Goal: Check status: Check status

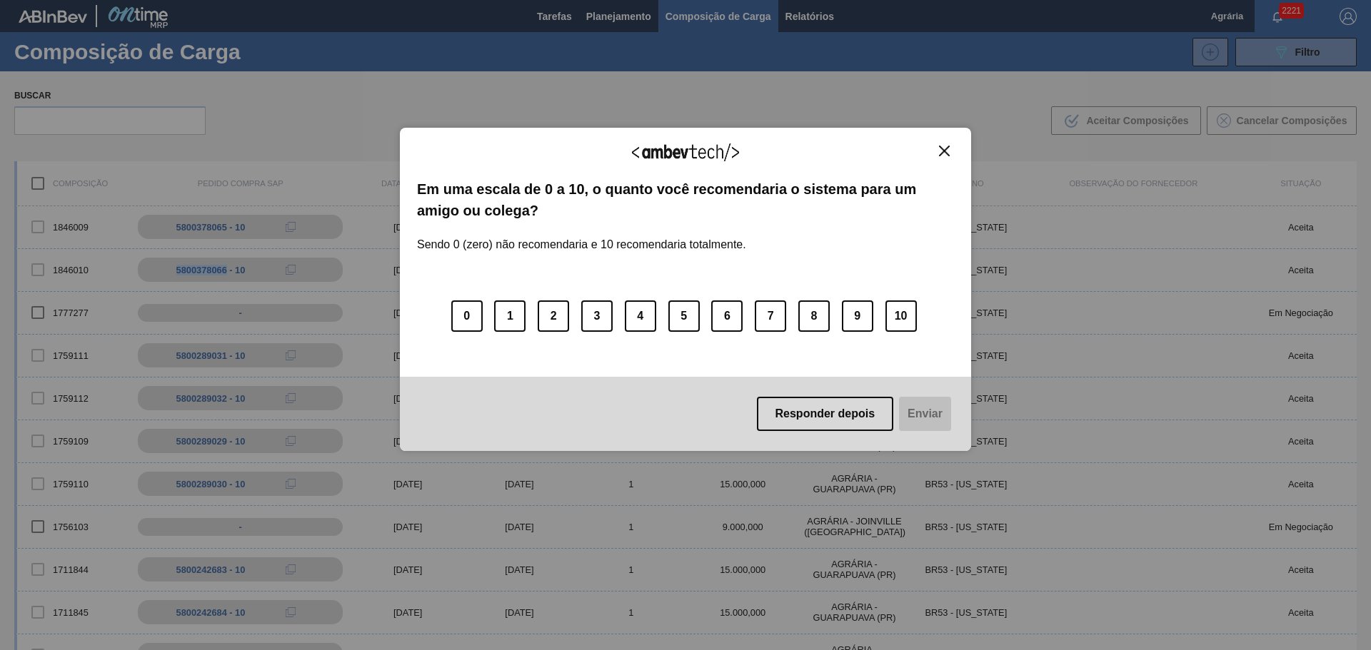
click at [956, 146] on div "Agradecemos seu feedback! Em uma escala de 0 a 10, o quanto você recomendaria o…" at bounding box center [685, 290] width 571 height 324
click at [952, 146] on button "Close" at bounding box center [944, 151] width 19 height 12
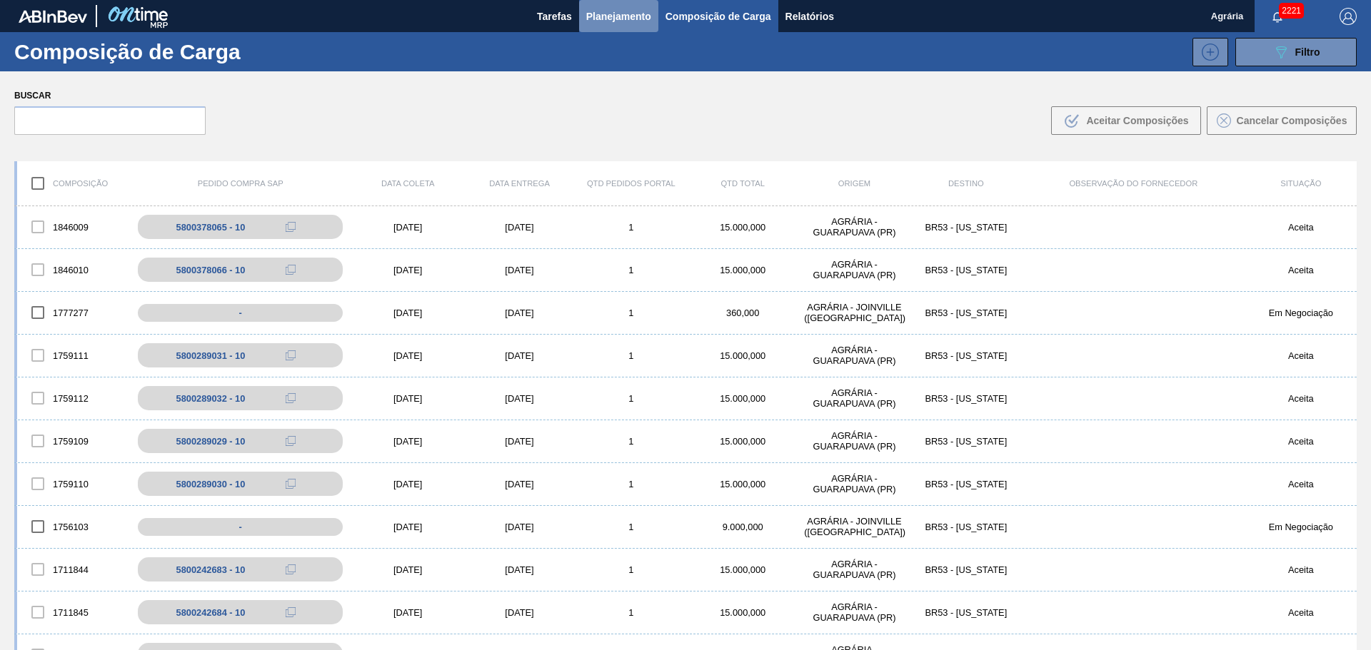
click at [611, 16] on span "Planejamento" at bounding box center [618, 16] width 65 height 17
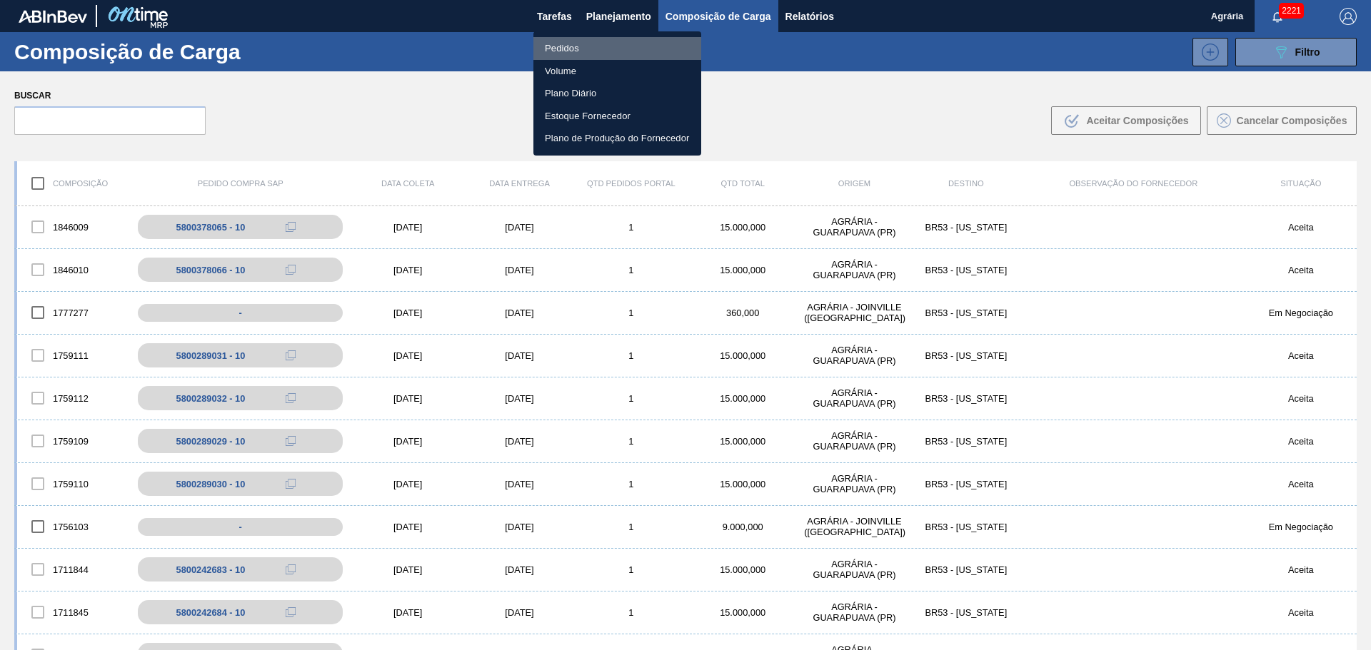
click at [620, 43] on li "Pedidos" at bounding box center [617, 48] width 168 height 23
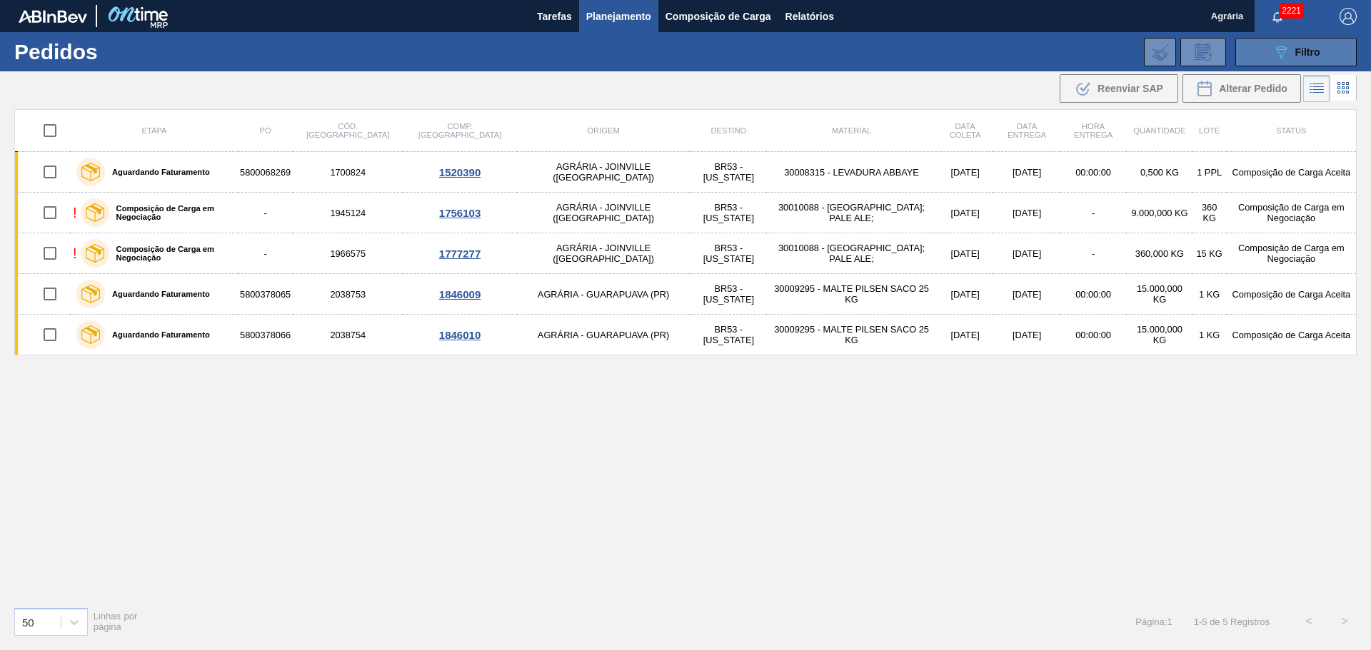
click at [1298, 42] on button "089F7B8B-B2A5-4AFE-B5C0-19BA573D28AC Filtro" at bounding box center [1295, 52] width 121 height 29
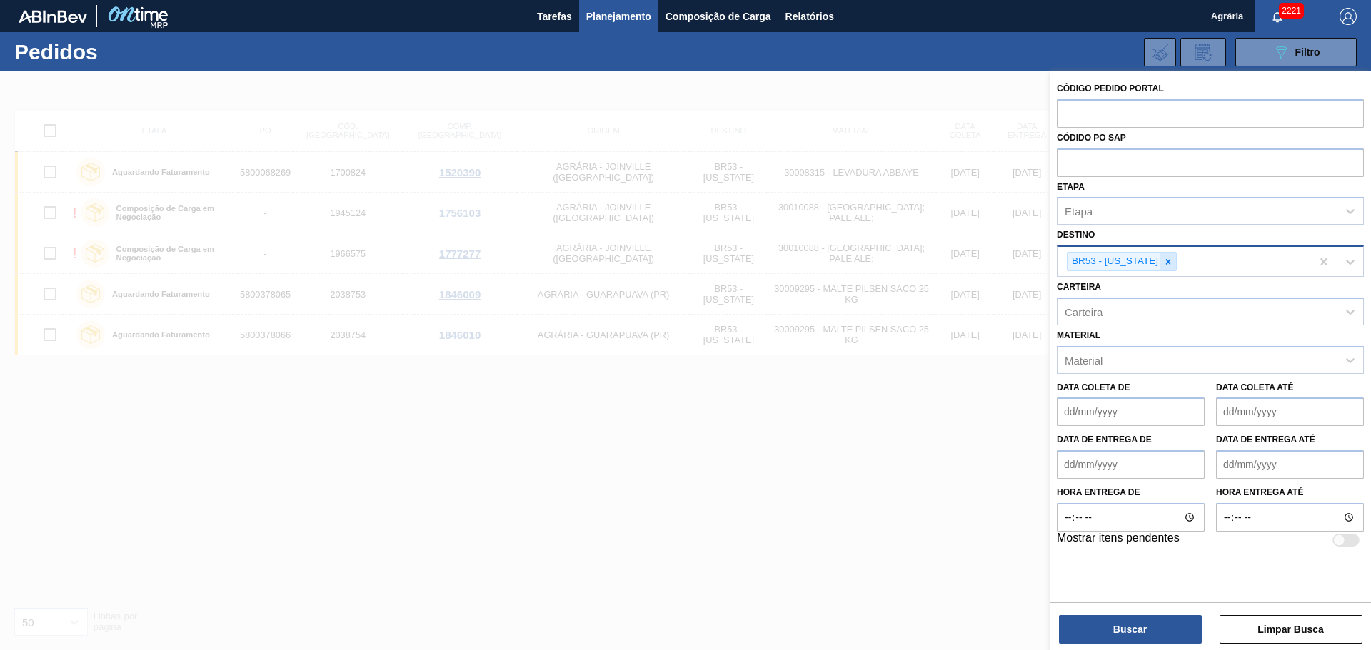
click at [1160, 256] on div at bounding box center [1168, 262] width 16 height 18
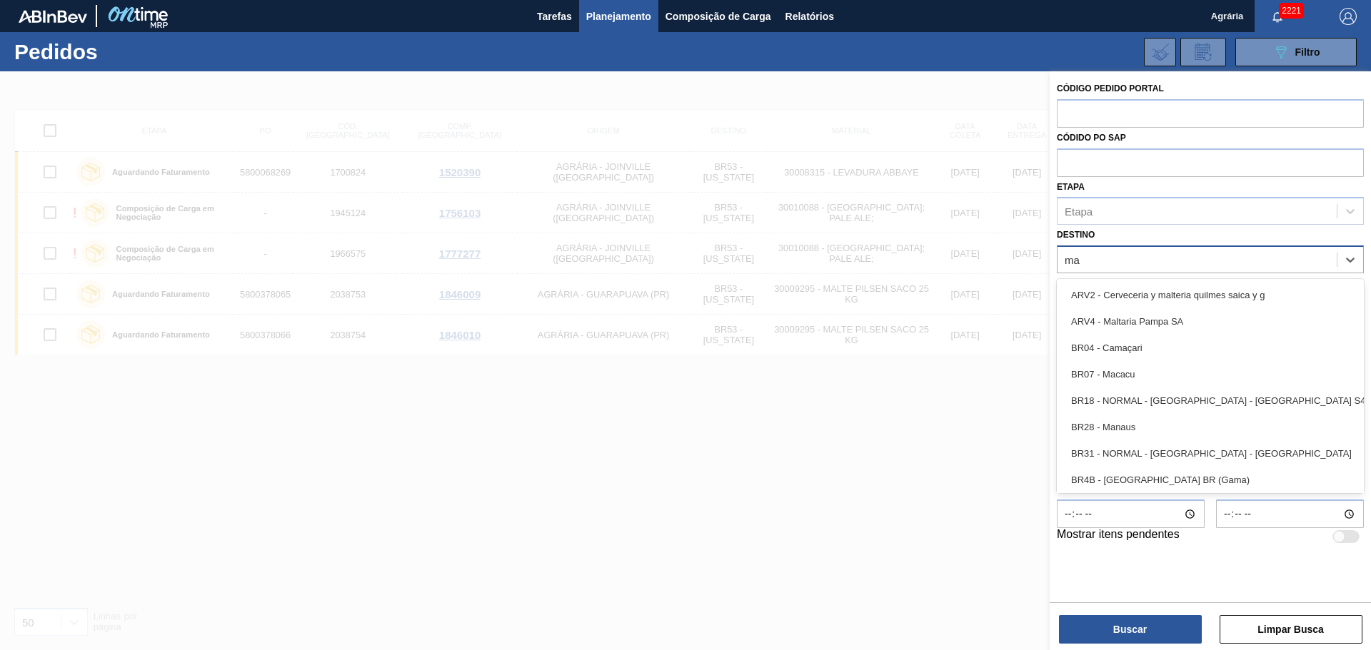
type input "mac"
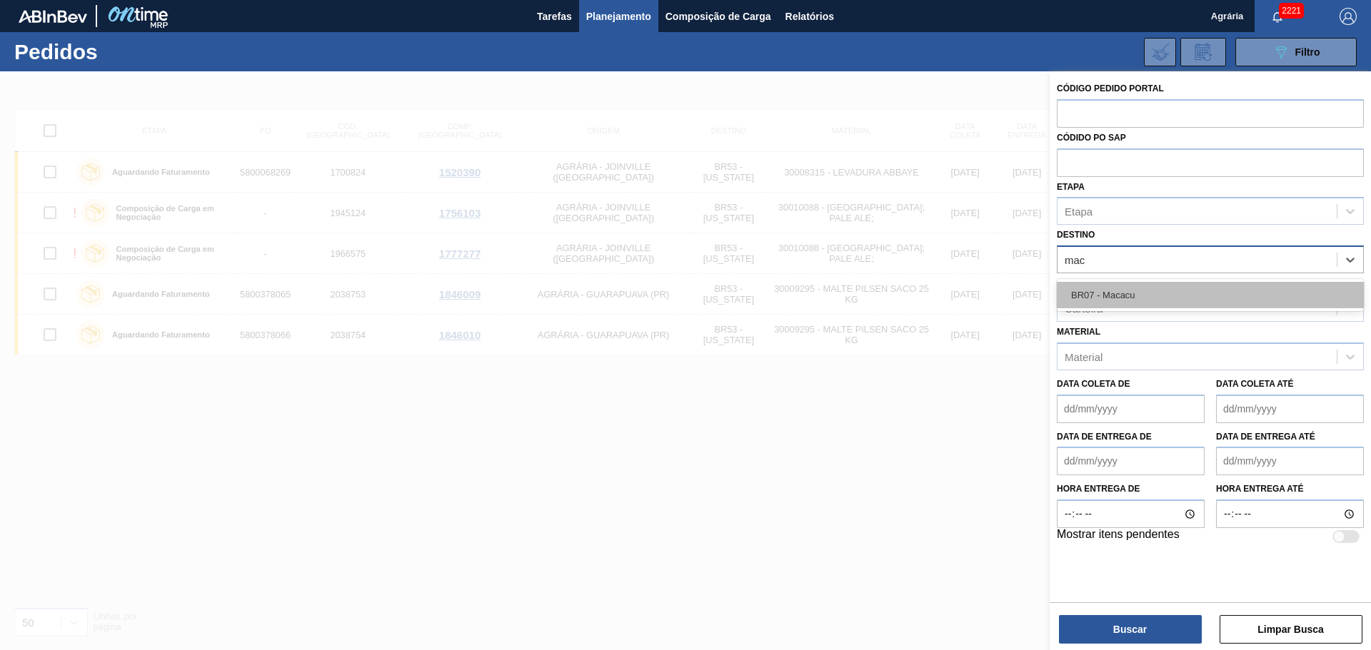
click at [1139, 289] on div "BR07 - Macacu" at bounding box center [1210, 295] width 307 height 26
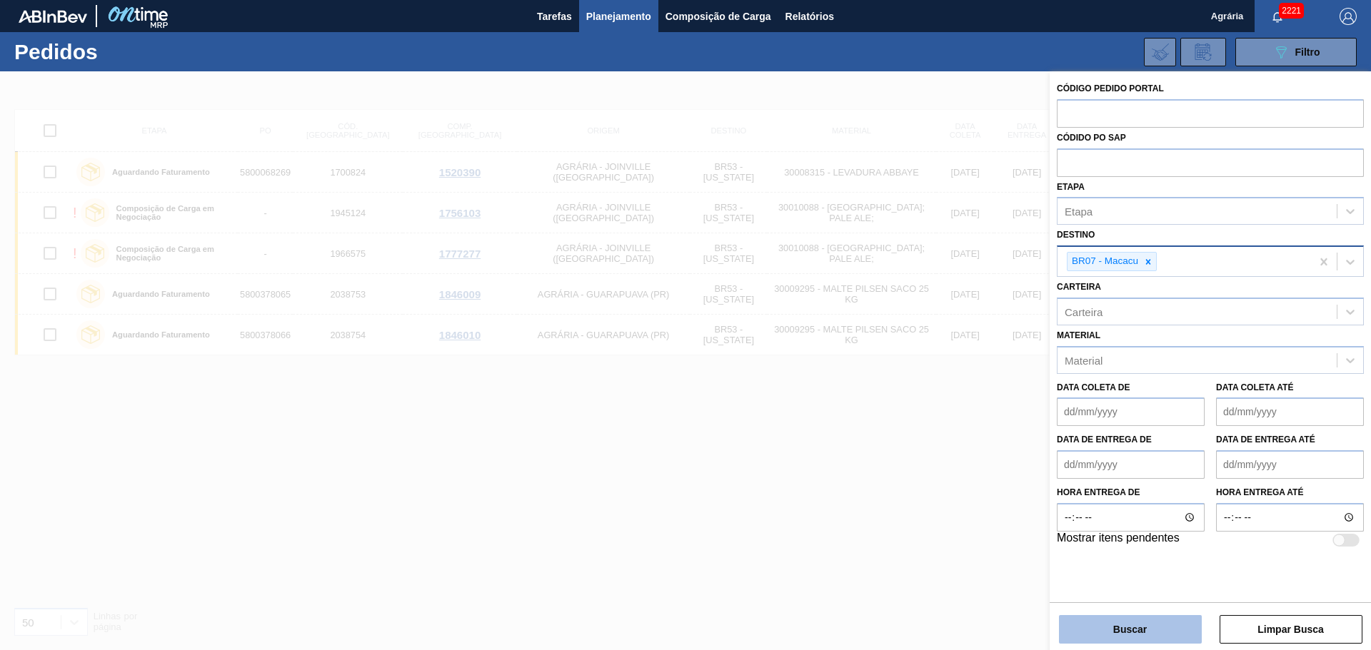
click at [1139, 627] on button "Buscar" at bounding box center [1130, 629] width 143 height 29
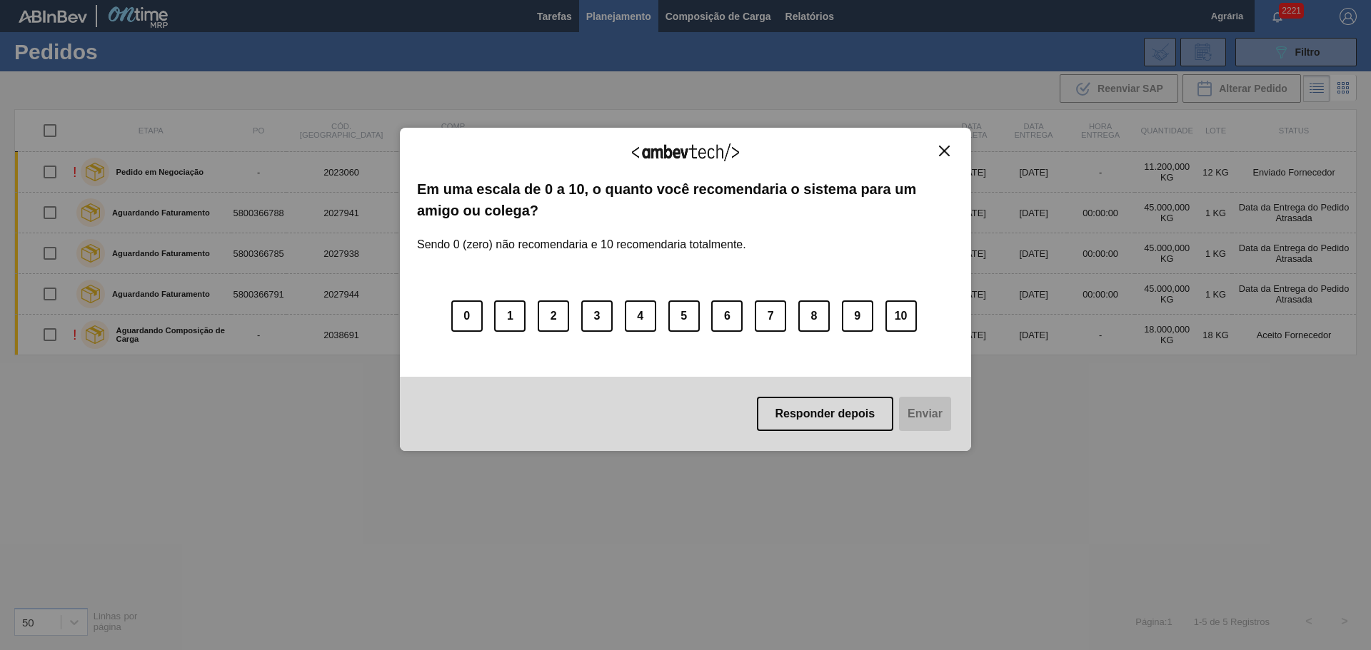
click at [948, 148] on img "Close" at bounding box center [944, 151] width 11 height 11
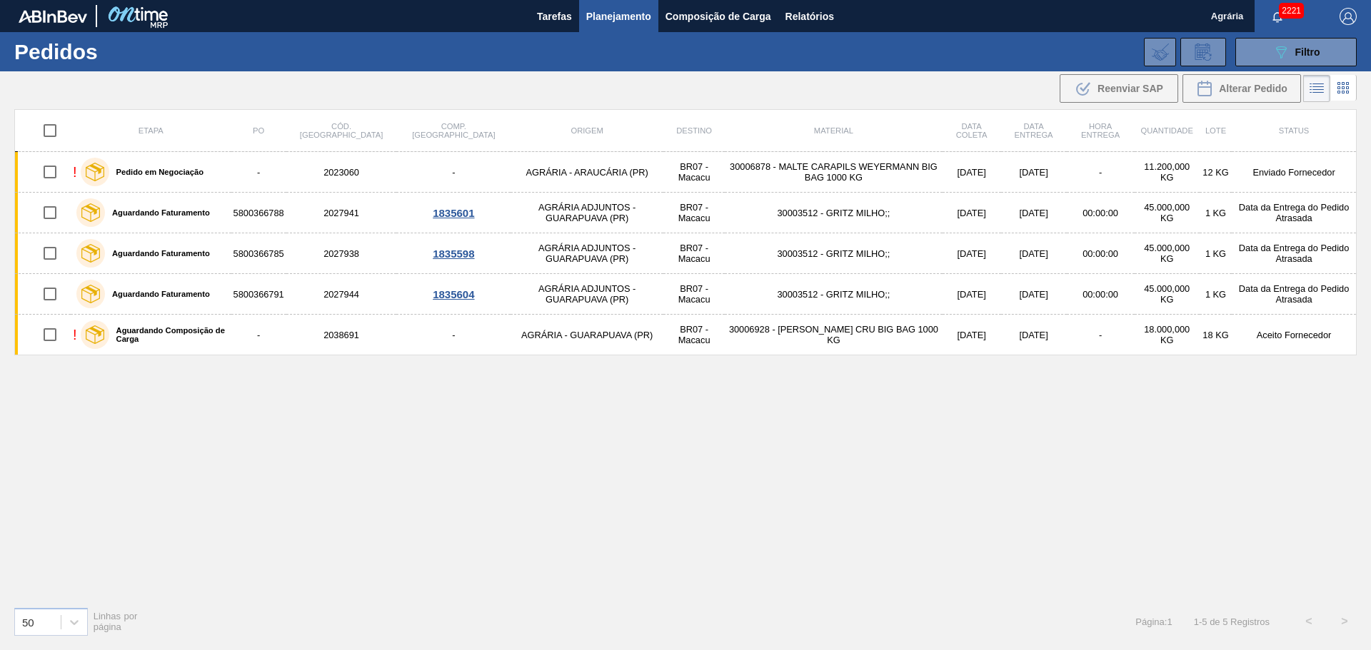
click at [850, 491] on div "Etapa PO Cód. Pedido Comp. Carga Origem Destino Material Data [PERSON_NAME] Dat…" at bounding box center [685, 352] width 1342 height 486
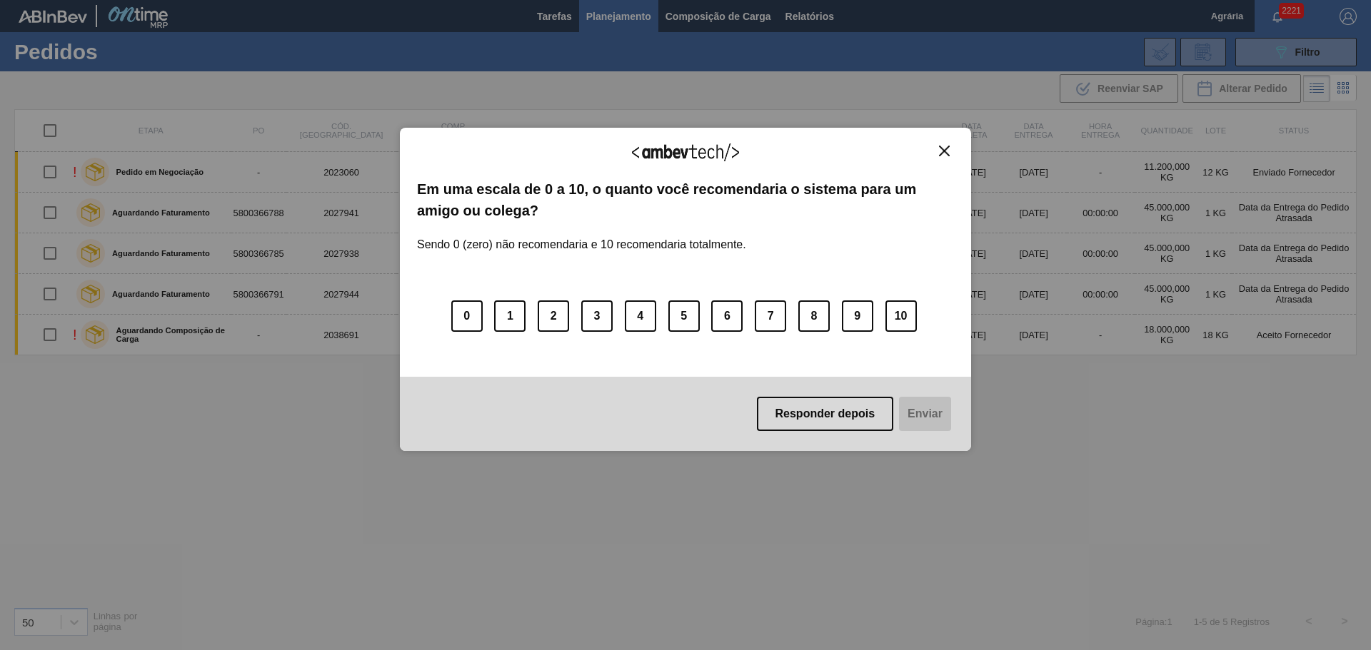
drag, startPoint x: 947, startPoint y: 148, endPoint x: 788, endPoint y: 148, distance: 158.5
click at [947, 148] on img "Close" at bounding box center [944, 151] width 11 height 11
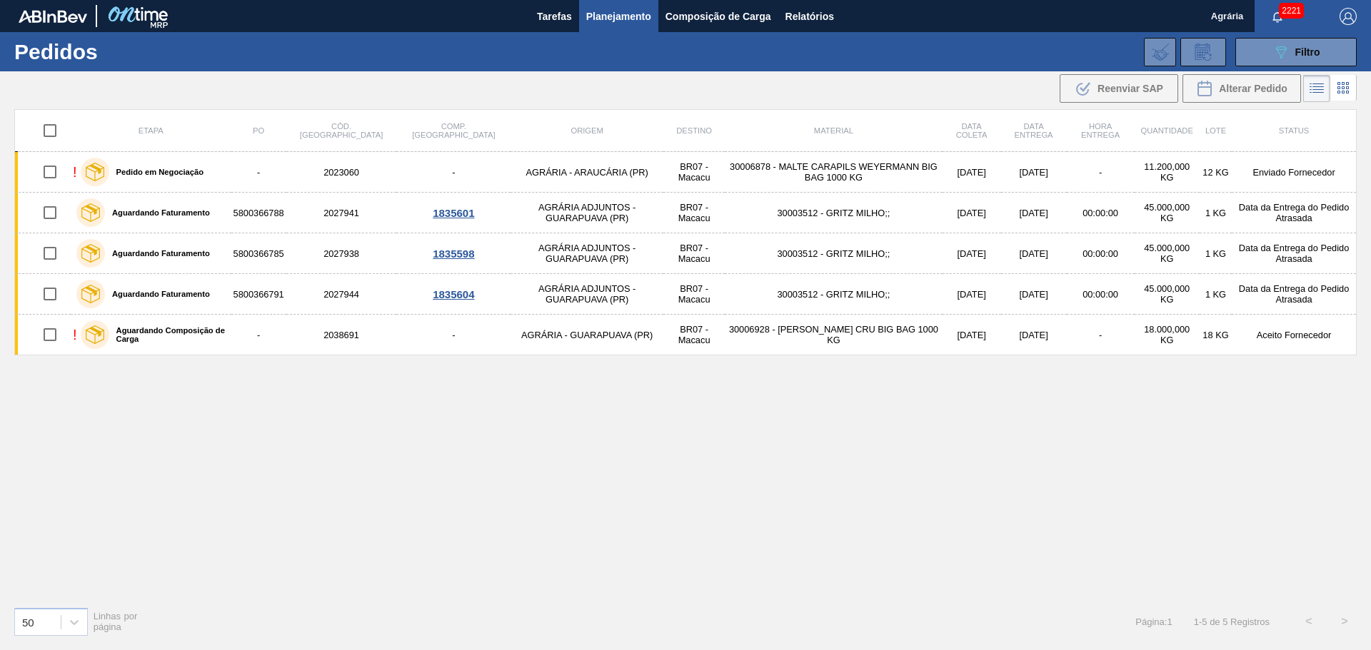
click at [813, 415] on div "Etapa PO Cód. Pedido Comp. Carga Origem Destino Material Data [PERSON_NAME] Dat…" at bounding box center [685, 352] width 1342 height 486
